Goal: Task Accomplishment & Management: Complete application form

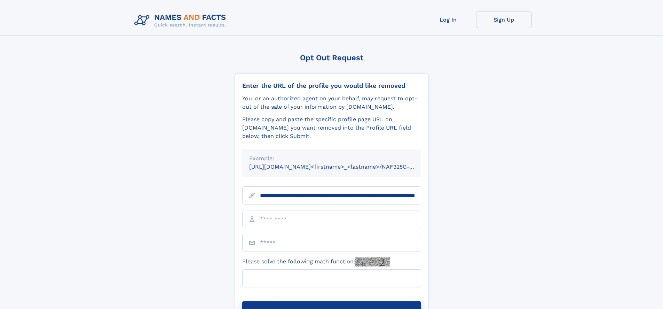
scroll to position [0, 73]
type input "**********"
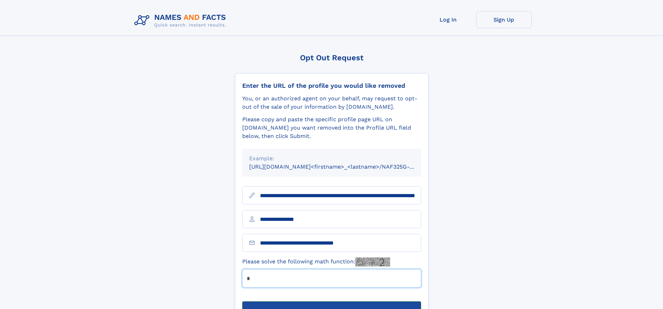
type input "*"
click at [331, 301] on button "Submit Opt Out Request" at bounding box center [331, 312] width 179 height 22
